Goal: Task Accomplishment & Management: Use online tool/utility

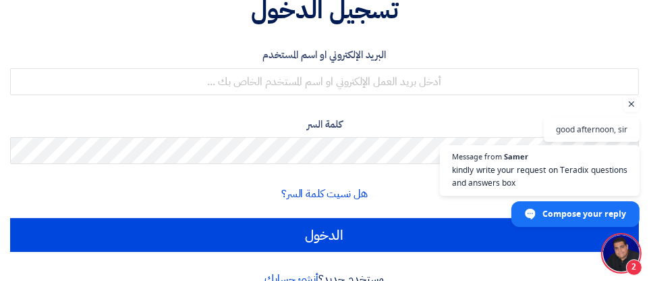
scroll to position [140, 0]
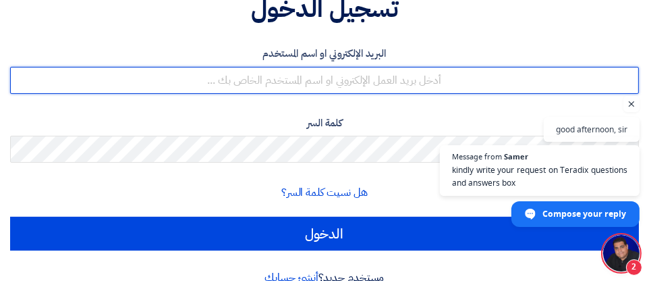
type input "[EMAIL_ADDRESS][DOMAIN_NAME]"
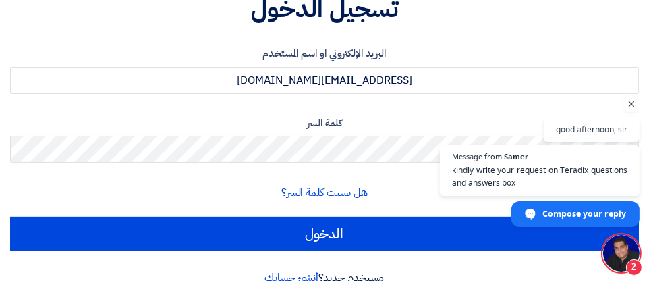
click at [485, 173] on span "kindly write your request on Teradix questions and answers box" at bounding box center [539, 176] width 175 height 26
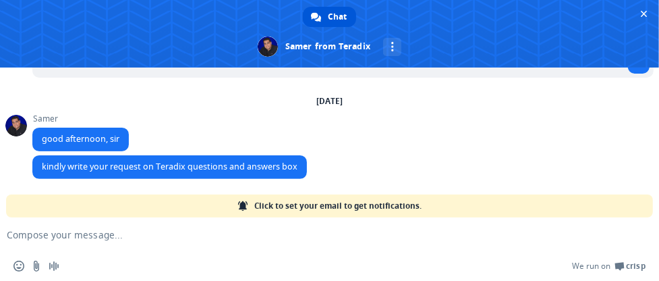
scroll to position [153, 0]
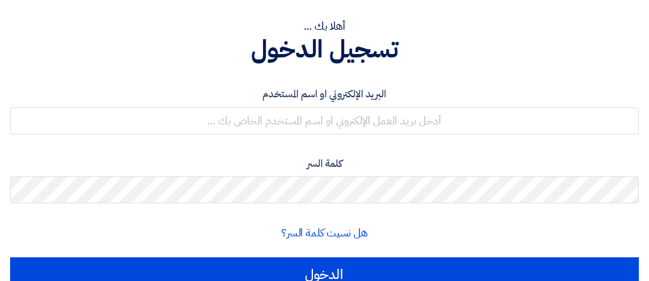
scroll to position [100, 0]
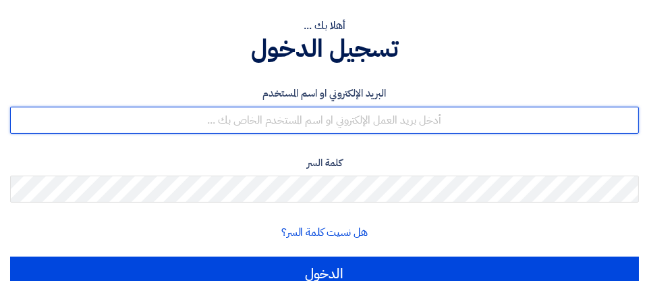
type input "[EMAIL_ADDRESS][DOMAIN_NAME]"
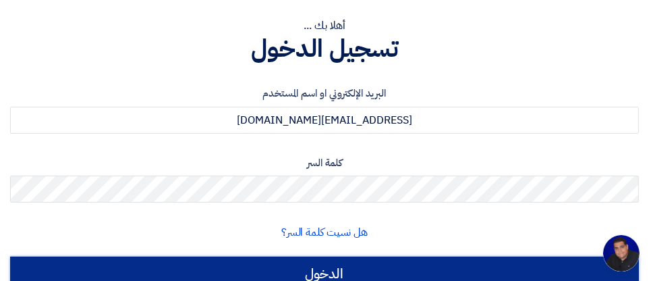
click at [320, 275] on input "الدخول" at bounding box center [324, 273] width 629 height 34
type input "Sign in"
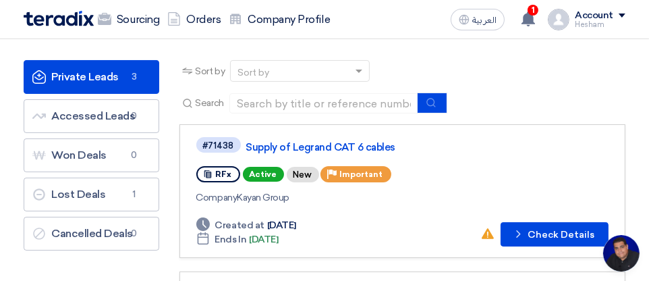
scroll to position [78, 0]
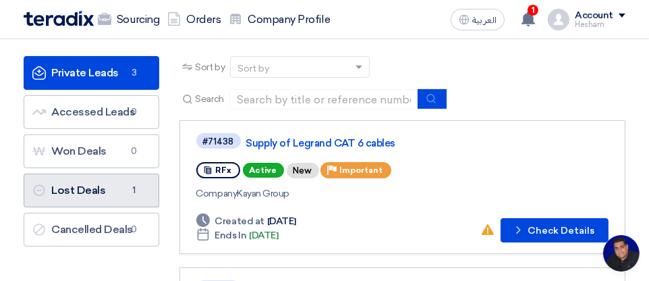
click at [86, 194] on link "Lost Deals Lost Deals 1" at bounding box center [92, 190] width 136 height 34
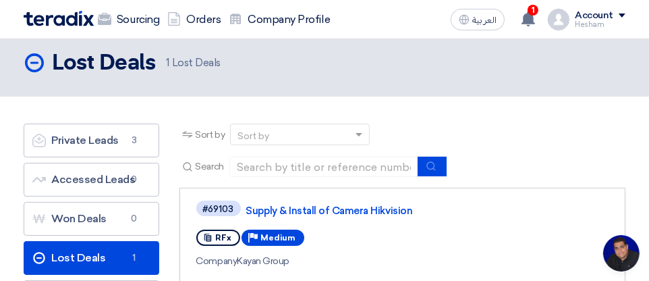
scroll to position [9, 0]
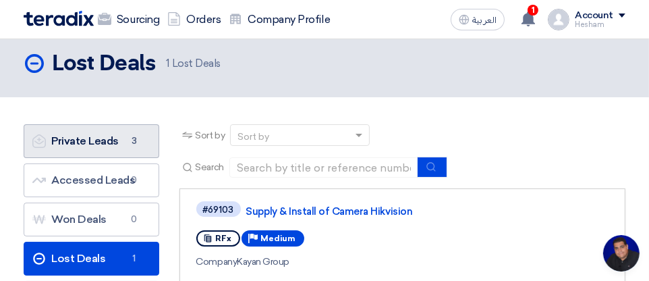
click at [90, 145] on link "Private Leads Private Leads 3" at bounding box center [92, 141] width 136 height 34
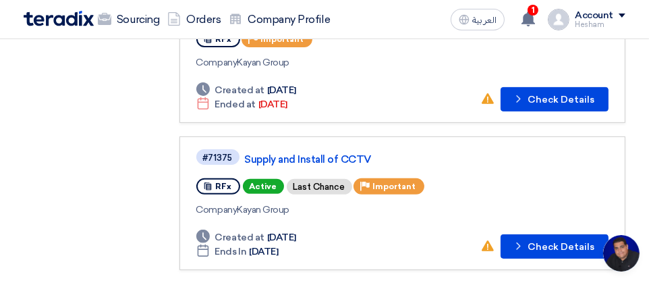
scroll to position [360, 0]
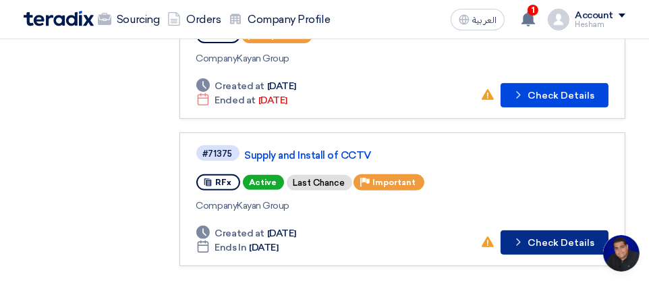
click at [533, 239] on button "Check details Check Details" at bounding box center [555, 242] width 108 height 24
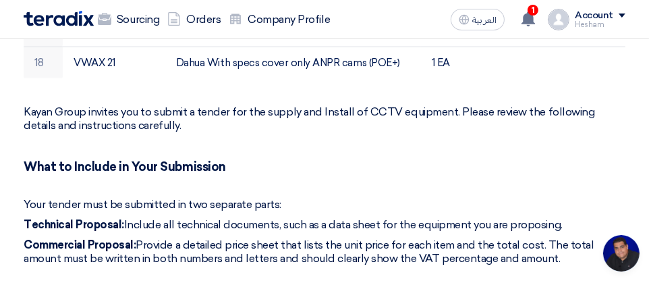
scroll to position [1041, 0]
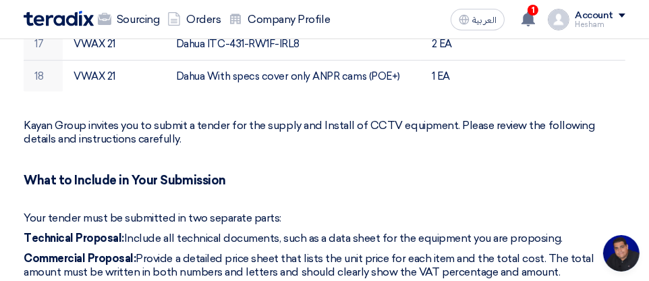
click at [533, 20] on use at bounding box center [528, 18] width 13 height 15
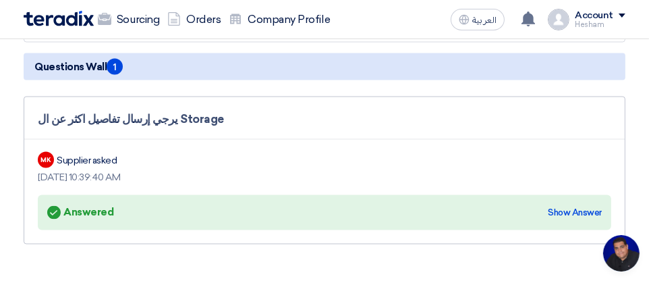
scroll to position [1874, 0]
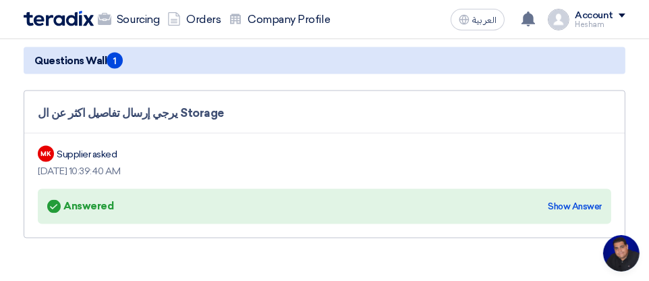
click at [572, 200] on div "Show Answer" at bounding box center [575, 206] width 54 height 13
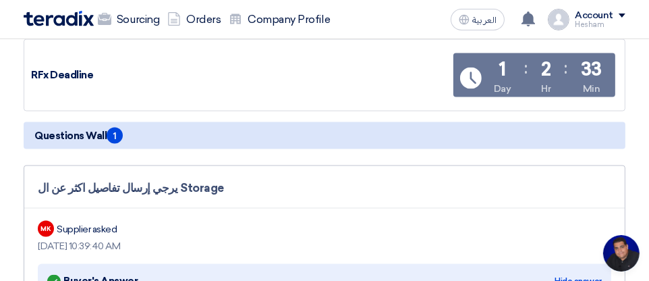
scroll to position [1800, 0]
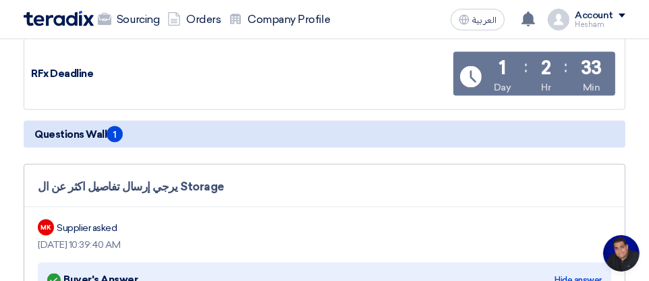
click at [116, 126] on span "1" at bounding box center [115, 134] width 16 height 16
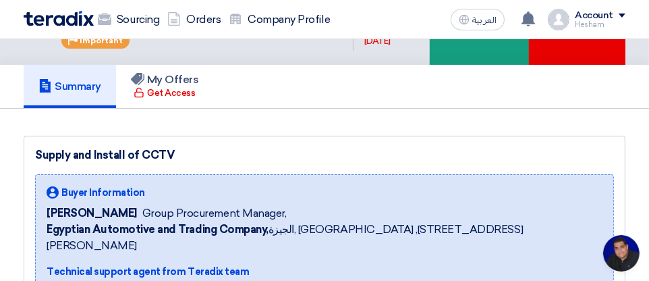
scroll to position [50, 0]
